Goal: Information Seeking & Learning: Learn about a topic

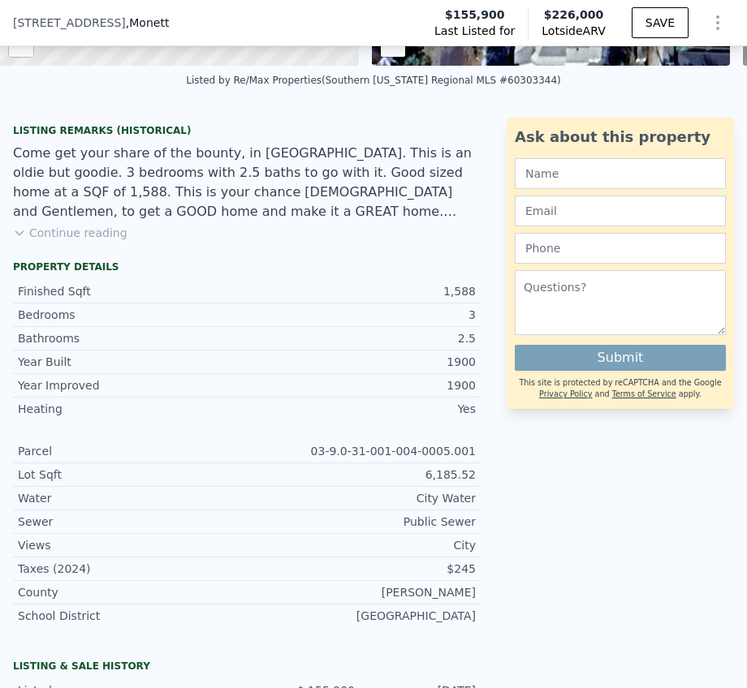
scroll to position [231, 0]
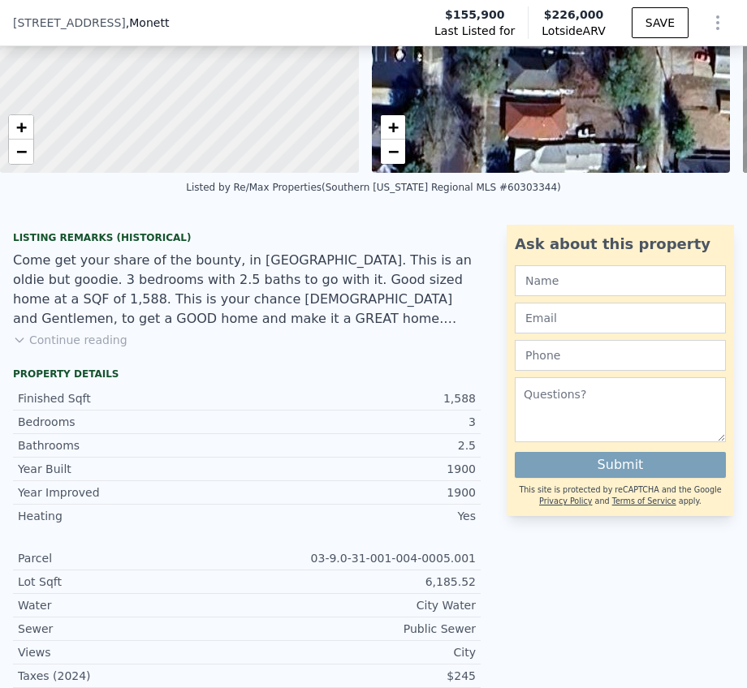
click at [87, 348] on button "Continue reading" at bounding box center [70, 340] width 114 height 16
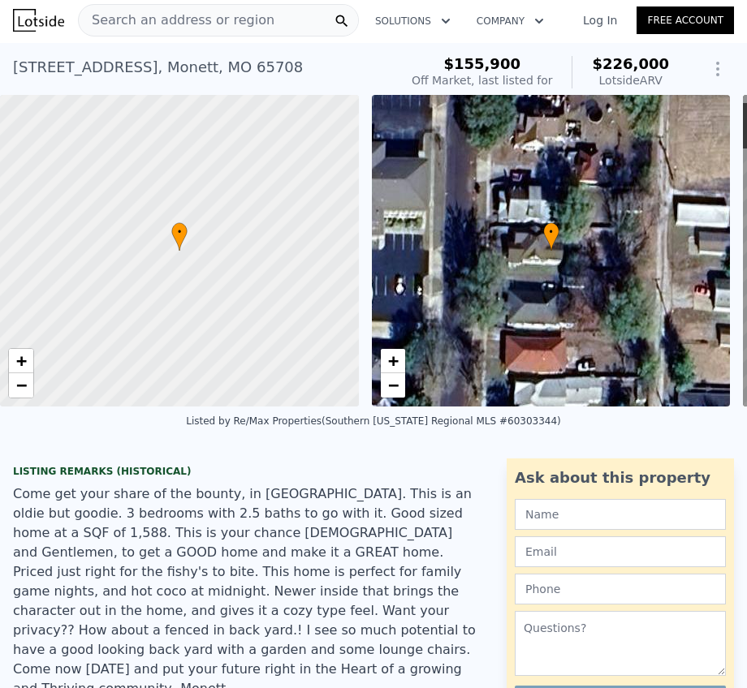
scroll to position [0, 0]
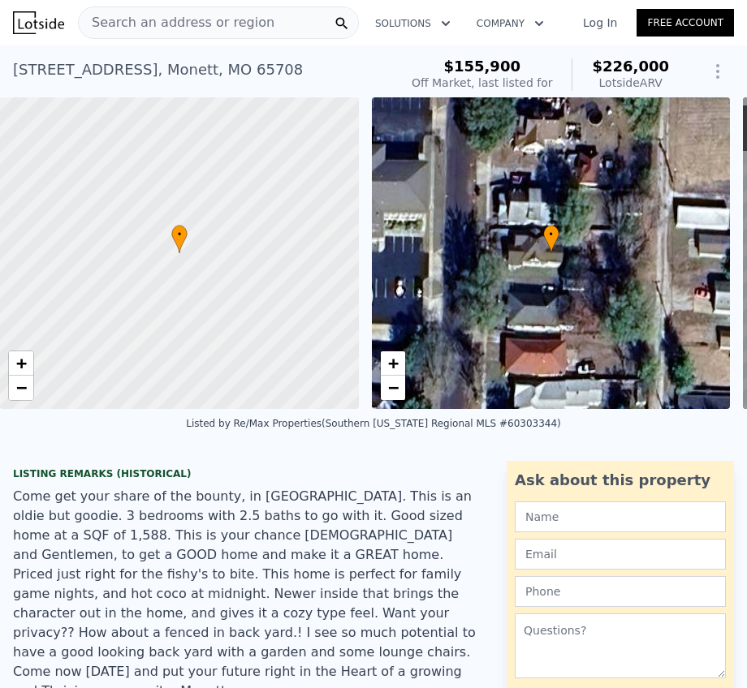
click at [549, 274] on div "• + −" at bounding box center [551, 253] width 359 height 312
click at [553, 267] on div "• + −" at bounding box center [551, 253] width 359 height 312
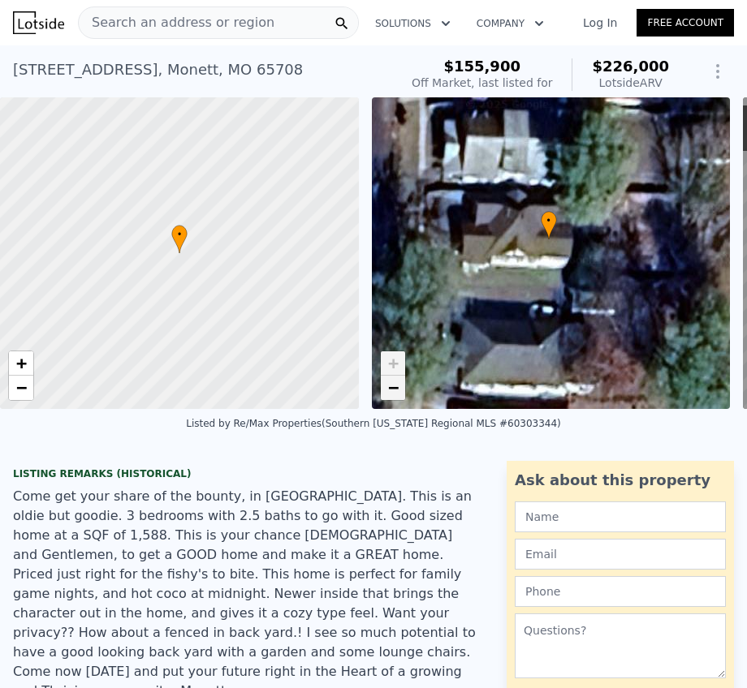
click at [394, 390] on span "−" at bounding box center [392, 387] width 11 height 20
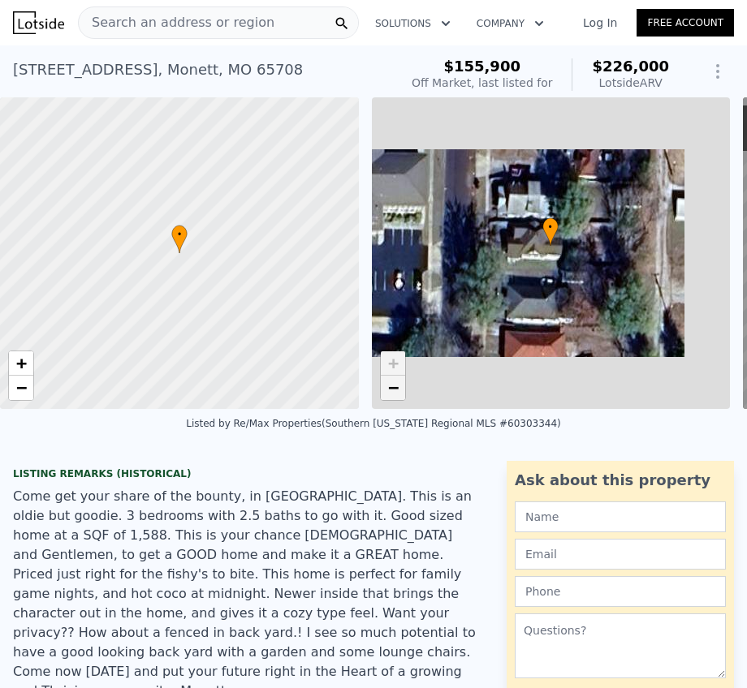
click at [394, 390] on span "−" at bounding box center [392, 387] width 11 height 20
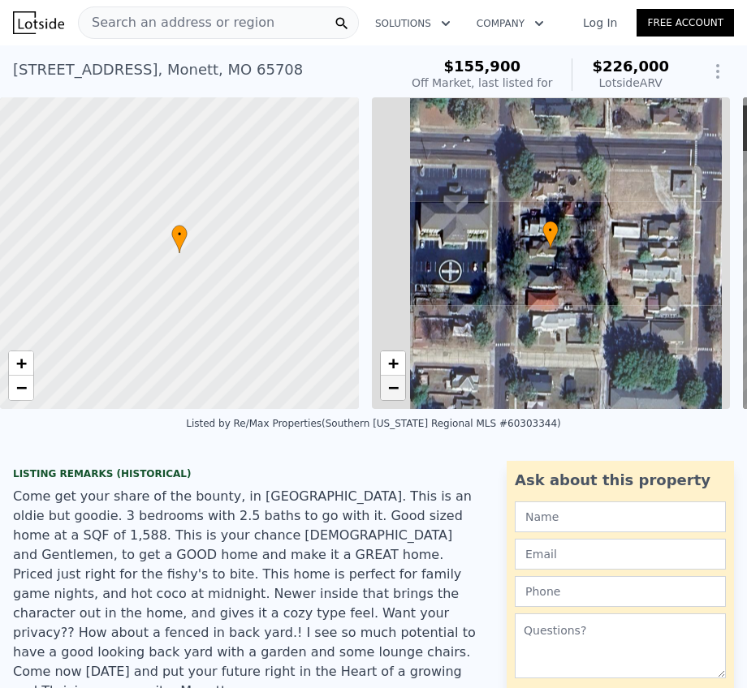
click at [394, 390] on span "−" at bounding box center [392, 387] width 11 height 20
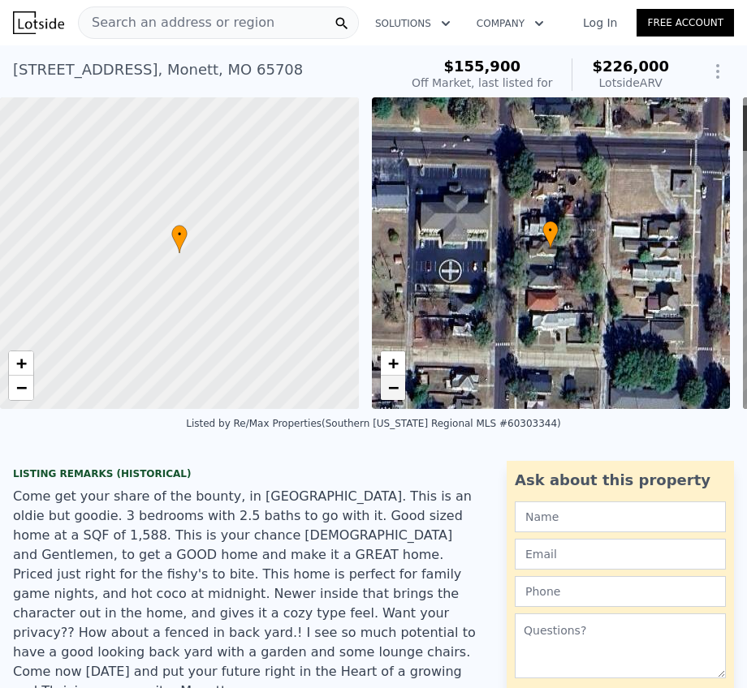
click at [394, 390] on span "−" at bounding box center [392, 387] width 11 height 20
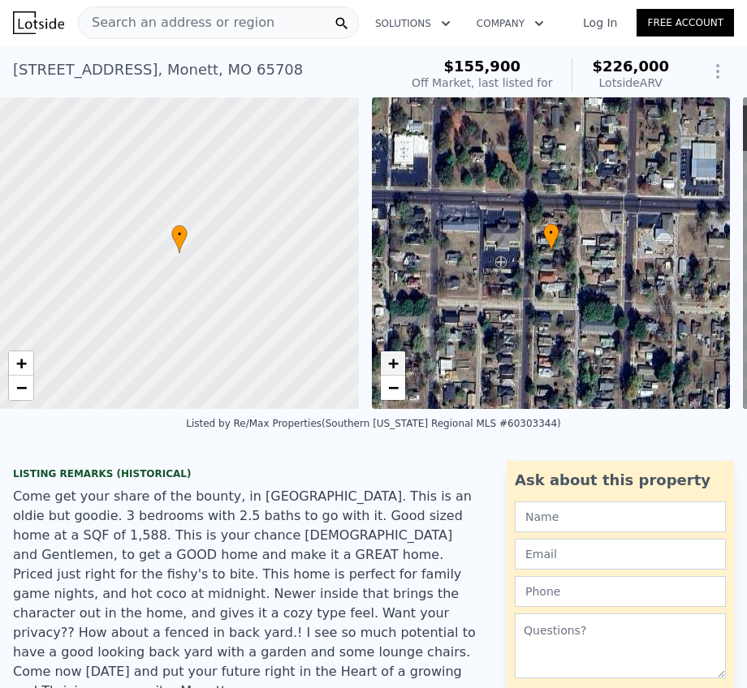
click at [393, 366] on span "+" at bounding box center [392, 363] width 11 height 20
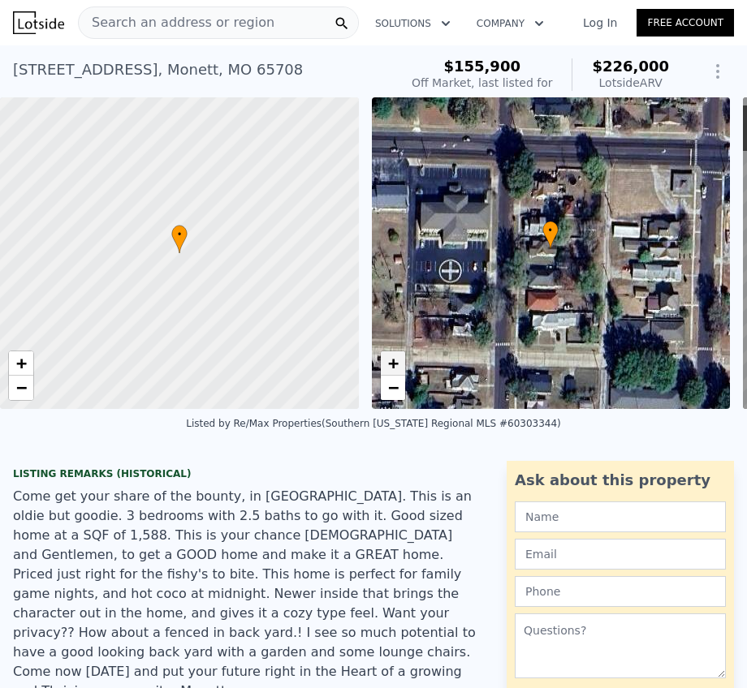
click at [393, 366] on span "+" at bounding box center [392, 363] width 11 height 20
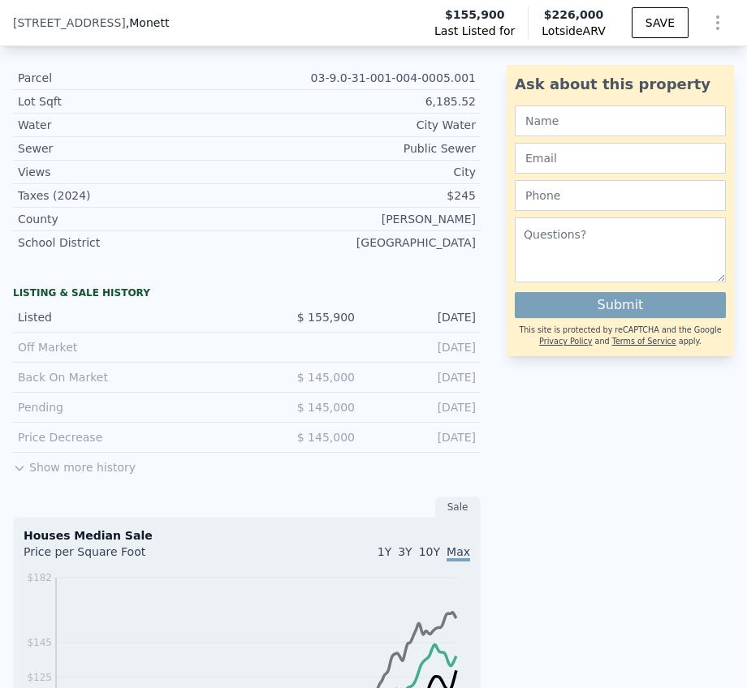
scroll to position [847, 0]
click at [25, 463] on icon at bounding box center [19, 469] width 13 height 13
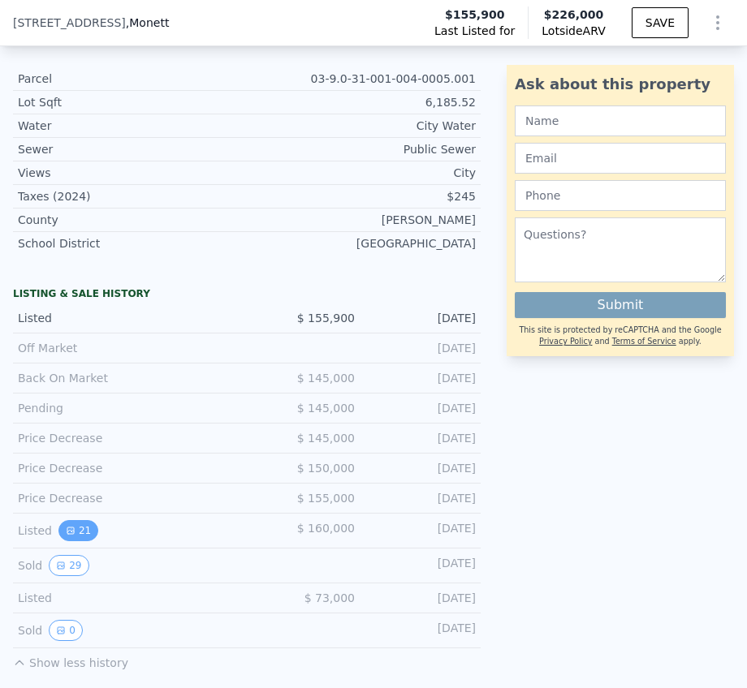
click at [73, 526] on icon "View historical data" at bounding box center [71, 531] width 10 height 10
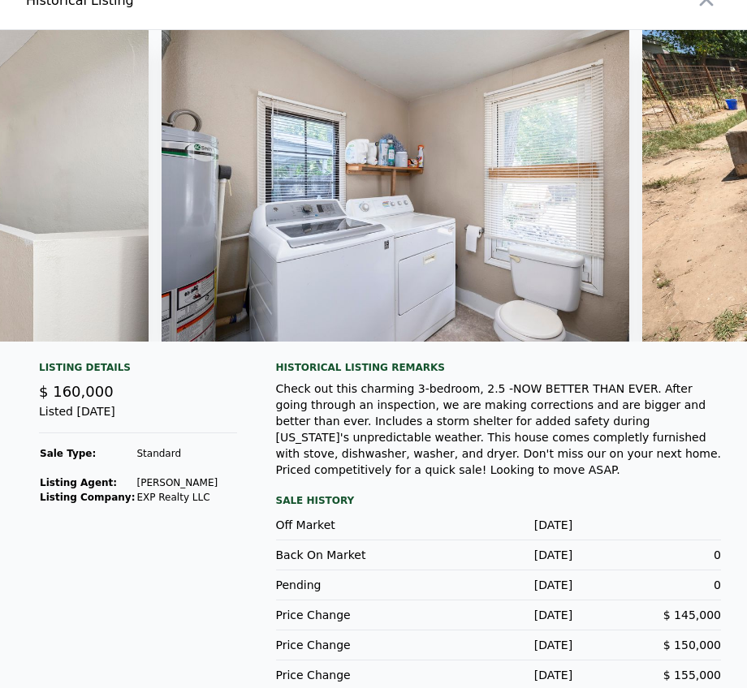
scroll to position [0, 7010]
